Goal: Communication & Community: Ask a question

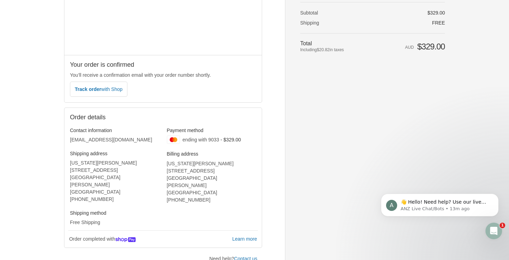
scroll to position [133, 0]
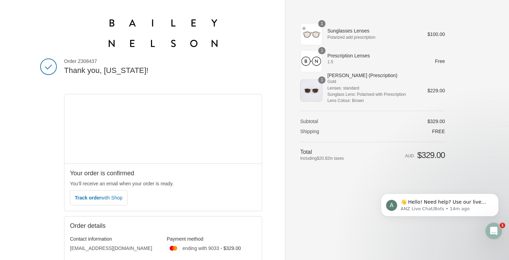
click at [139, 36] on img at bounding box center [163, 33] width 109 height 28
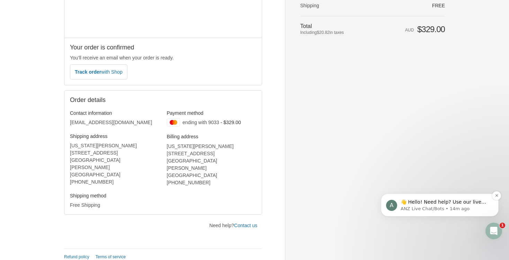
scroll to position [125, 0]
click at [498, 231] on icon "Open Intercom Messenger" at bounding box center [493, 231] width 11 height 11
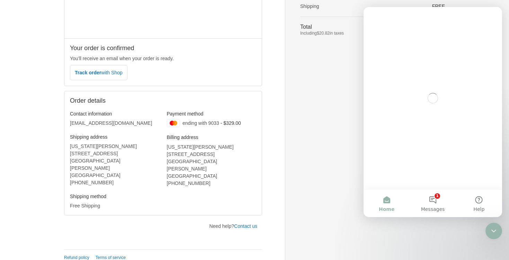
scroll to position [0, 0]
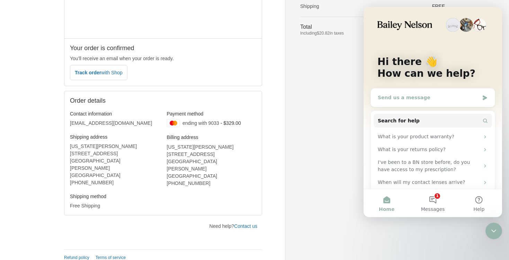
click at [428, 105] on div "Send us a message" at bounding box center [433, 98] width 124 height 18
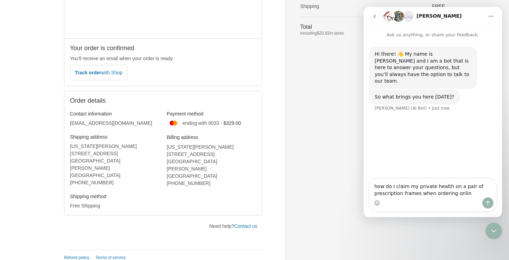
type textarea "how do I claim my private health on a pair of prescription frames when ordering…"
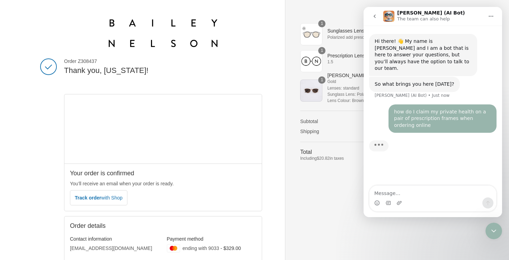
click at [149, 26] on img at bounding box center [163, 33] width 109 height 28
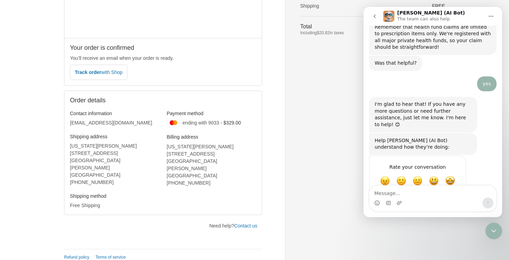
scroll to position [125, 0]
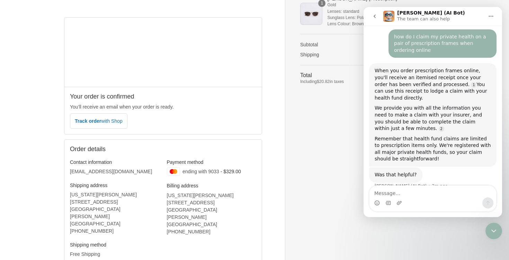
scroll to position [99, 0]
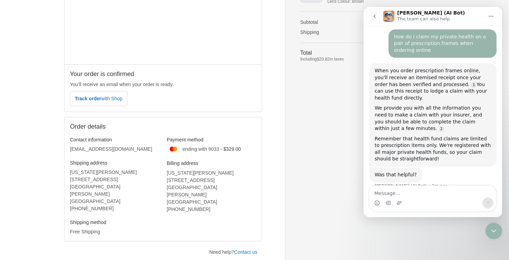
click at [411, 184] on div "Was that helpful? [PERSON_NAME] (AI Bot) • 2m ago" at bounding box center [432, 183] width 127 height 30
click at [414, 190] on textarea "Message…" at bounding box center [432, 192] width 127 height 12
type textarea "yes"
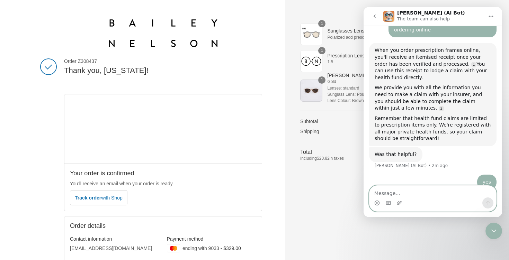
scroll to position [111, 0]
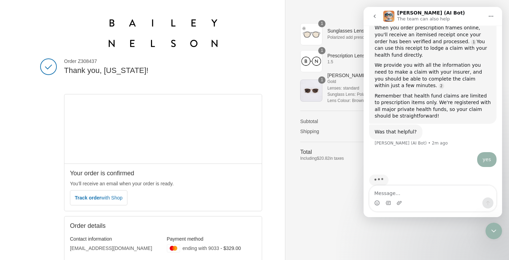
click at [374, 15] on icon "go back" at bounding box center [375, 16] width 6 height 6
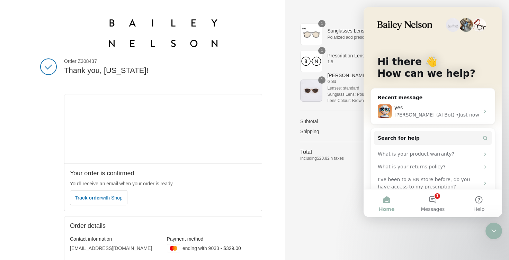
scroll to position [0, 0]
click at [496, 232] on icon "Close Intercom Messenger" at bounding box center [493, 231] width 8 height 8
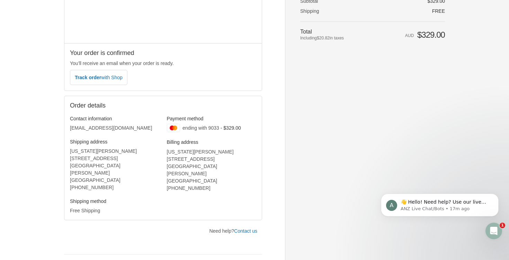
scroll to position [119, 0]
click at [493, 232] on icon "Open Intercom Messenger" at bounding box center [493, 231] width 5 height 6
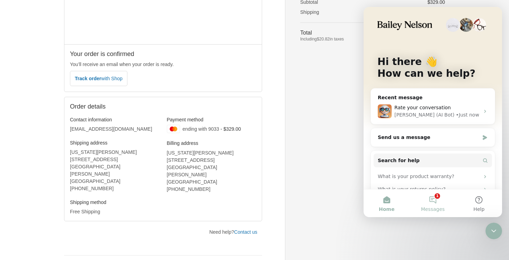
click at [434, 197] on button "1 Messages" at bounding box center [432, 204] width 46 height 28
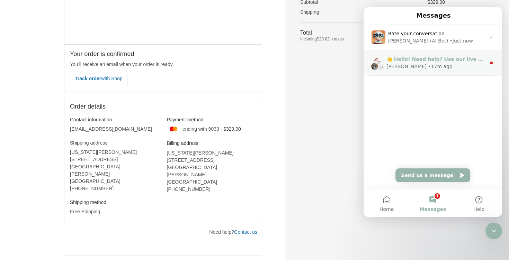
click at [410, 65] on div "[PERSON_NAME]" at bounding box center [406, 66] width 40 height 7
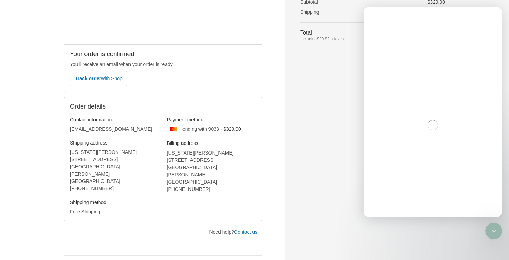
scroll to position [52, 0]
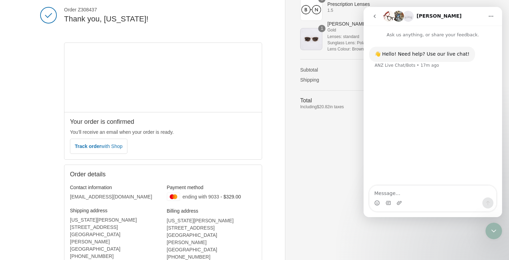
click at [377, 15] on icon "go back" at bounding box center [375, 16] width 6 height 6
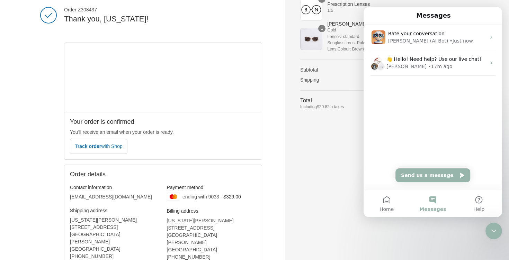
click at [497, 231] on icon "Close Intercom Messenger" at bounding box center [493, 231] width 8 height 8
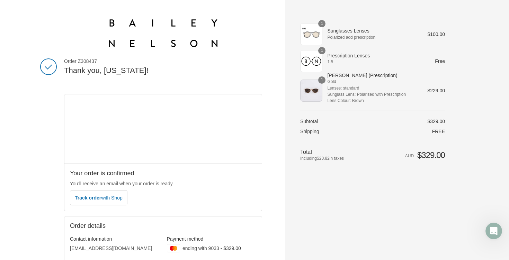
scroll to position [0, 0]
click at [487, 228] on div "Open Intercom Messenger" at bounding box center [493, 231] width 23 height 23
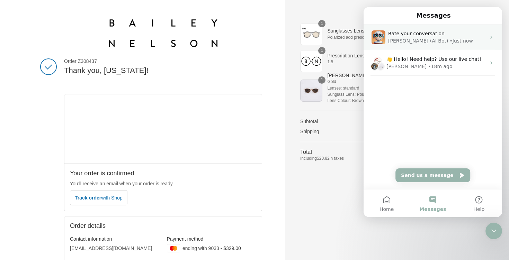
click at [417, 40] on div "[PERSON_NAME] (AI Bot)" at bounding box center [418, 40] width 60 height 7
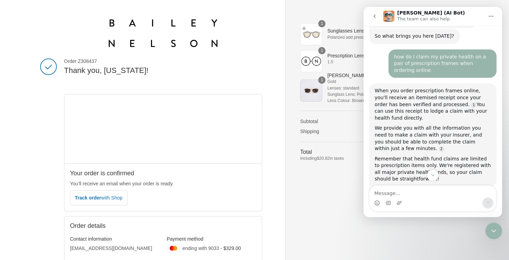
click at [275, 23] on div "Thank you for your purchase! Order Z308437 Thank you, [US_STATE]! 6316952289328…" at bounding box center [174, 196] width 221 height 393
